Goal: Go to known website: Access a specific website the user already knows

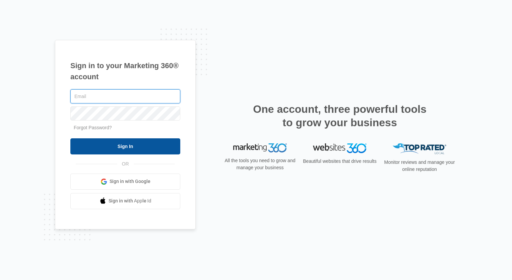
type input "[PERSON_NAME][EMAIL_ADDRESS][DOMAIN_NAME]"
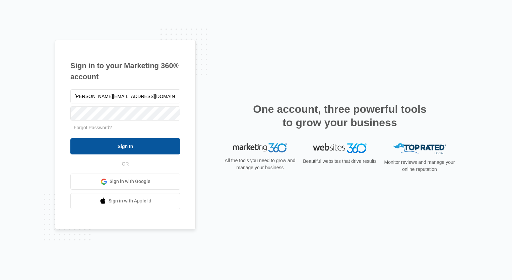
click at [124, 143] on input "Sign In" at bounding box center [125, 146] width 110 height 16
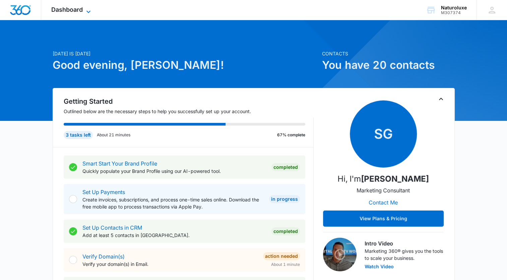
click at [88, 11] on icon at bounding box center [88, 12] width 8 height 8
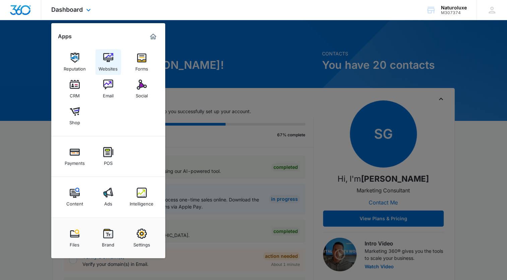
click at [106, 59] on img at bounding box center [108, 58] width 10 height 10
